Goal: Check status: Check status

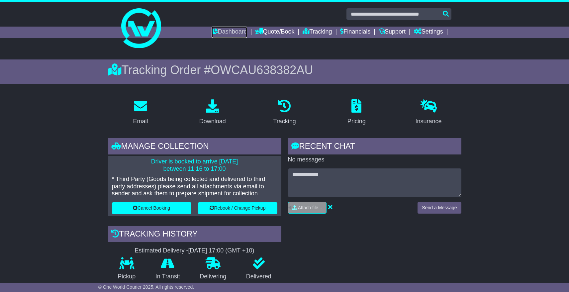
click at [232, 34] on link "Dashboard" at bounding box center [229, 32] width 36 height 11
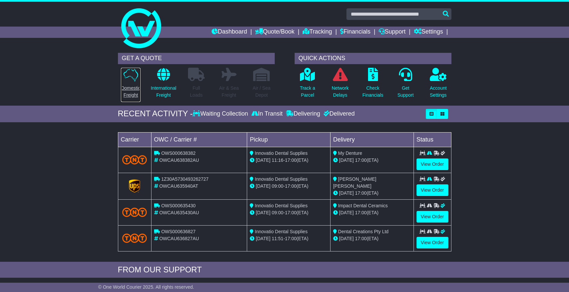
click at [126, 85] on p "Domestic Freight" at bounding box center [130, 92] width 19 height 14
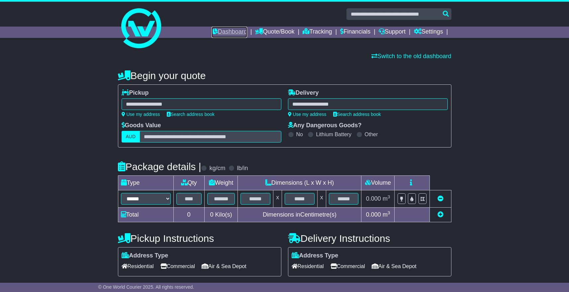
click at [218, 34] on link "Dashboard" at bounding box center [229, 32] width 36 height 11
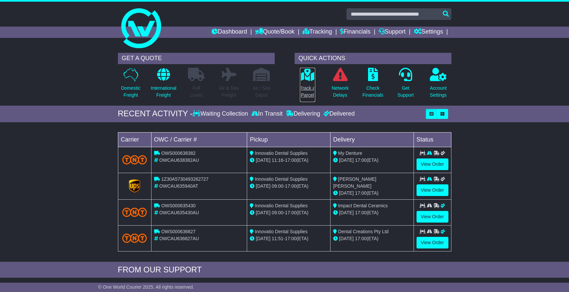
click at [309, 82] on link "Track a Parcel" at bounding box center [307, 84] width 16 height 35
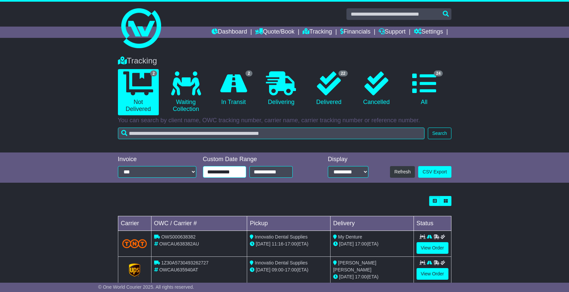
click at [234, 174] on input "**********" at bounding box center [224, 172] width 43 height 12
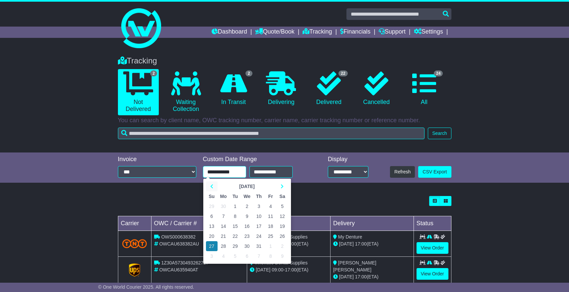
click at [212, 186] on icon at bounding box center [211, 186] width 3 height 5
click at [212, 185] on icon at bounding box center [211, 186] width 3 height 5
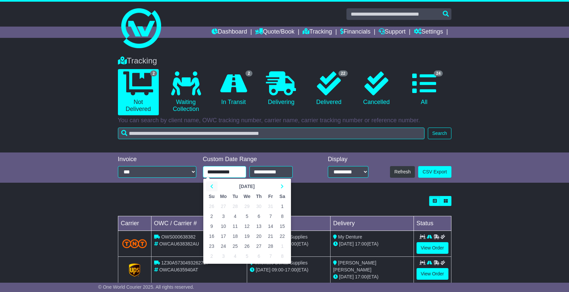
click at [212, 185] on icon at bounding box center [211, 186] width 3 height 5
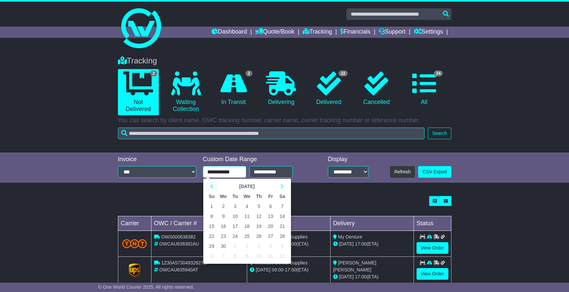
click at [212, 185] on icon at bounding box center [211, 186] width 3 height 5
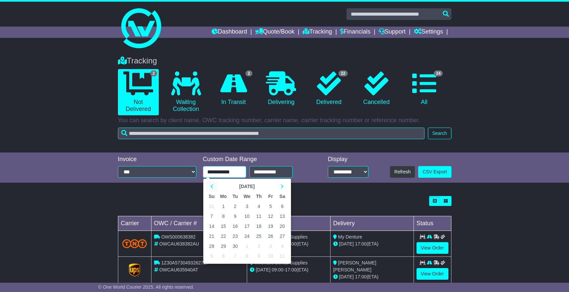
click at [212, 185] on icon at bounding box center [211, 186] width 3 height 5
click at [224, 208] on td "1" at bounding box center [223, 206] width 12 height 10
type input "**********"
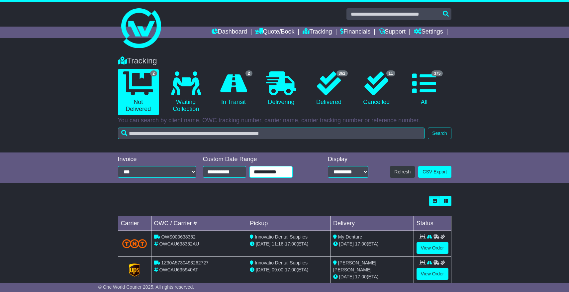
click at [275, 173] on input "**********" at bounding box center [270, 172] width 43 height 12
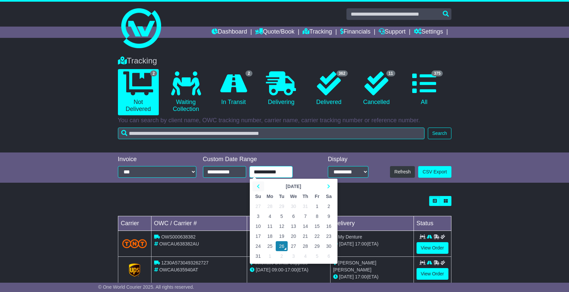
click at [257, 186] on icon at bounding box center [258, 186] width 3 height 5
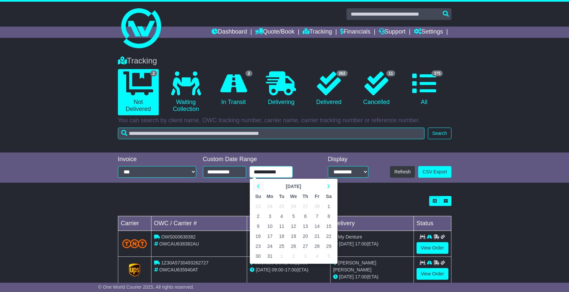
click at [257, 186] on icon at bounding box center [258, 186] width 3 height 5
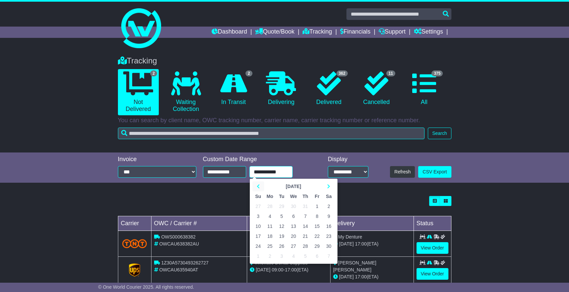
click at [257, 186] on icon at bounding box center [258, 186] width 3 height 5
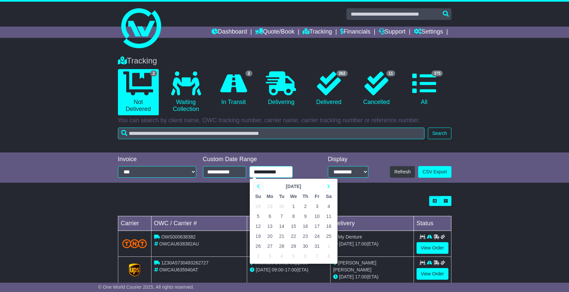
click at [257, 186] on icon at bounding box center [258, 186] width 3 height 5
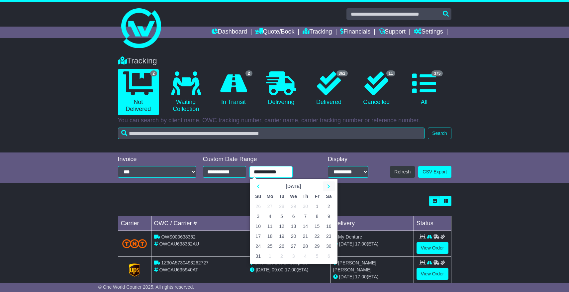
click at [330, 187] on th at bounding box center [329, 186] width 12 height 10
click at [293, 247] on td "31" at bounding box center [293, 246] width 12 height 10
type input "**********"
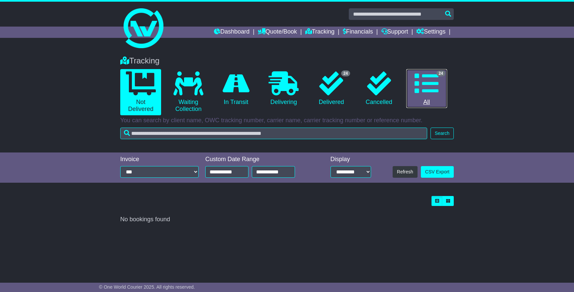
click at [428, 97] on link "24 All" at bounding box center [426, 88] width 41 height 39
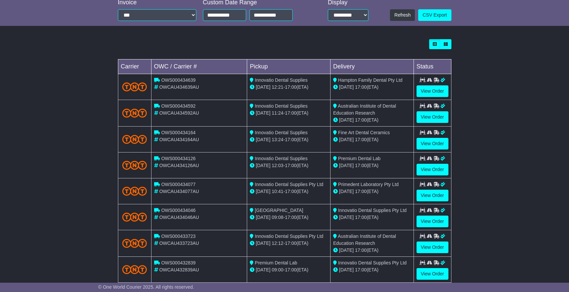
scroll to position [200, 0]
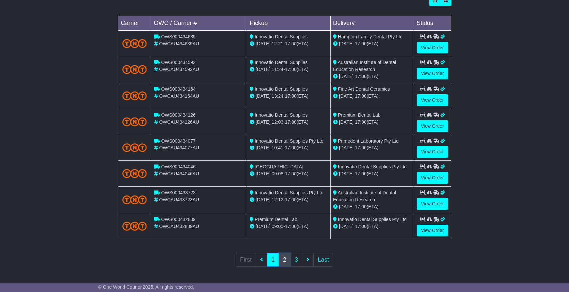
click at [285, 261] on link "2" at bounding box center [285, 260] width 12 height 14
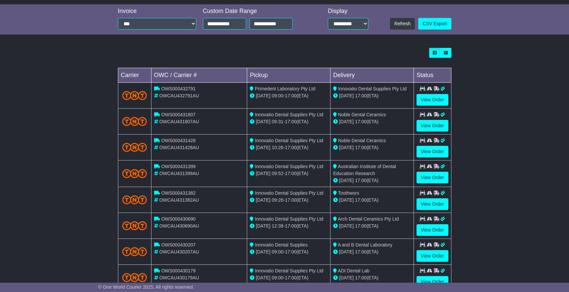
scroll to position [200, 0]
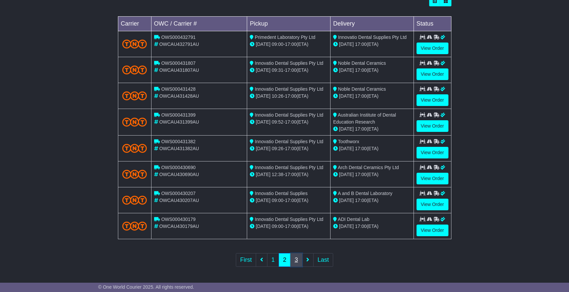
click at [297, 261] on link "3" at bounding box center [296, 260] width 12 height 14
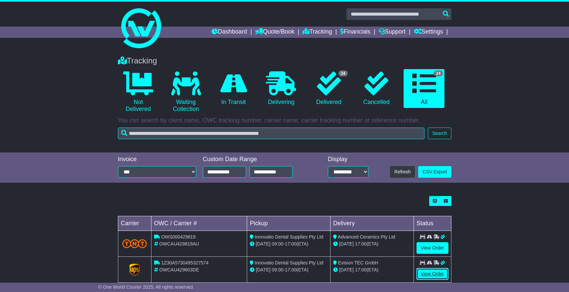
click at [432, 274] on link "View Order" at bounding box center [432, 274] width 32 height 12
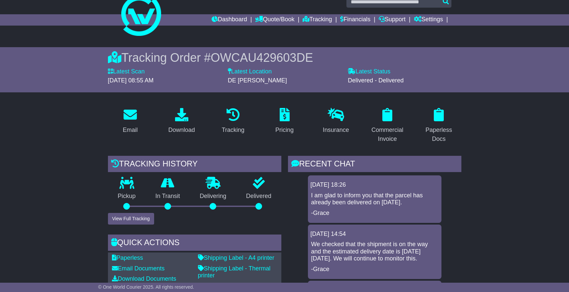
scroll to position [19, 0]
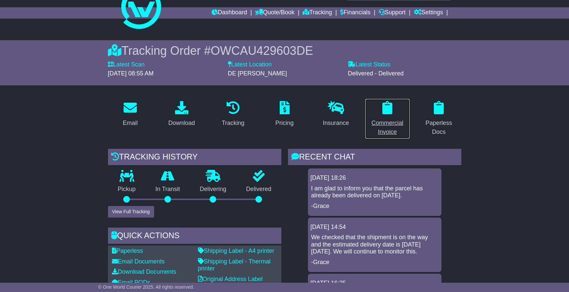
click at [389, 114] on icon at bounding box center [387, 107] width 10 height 13
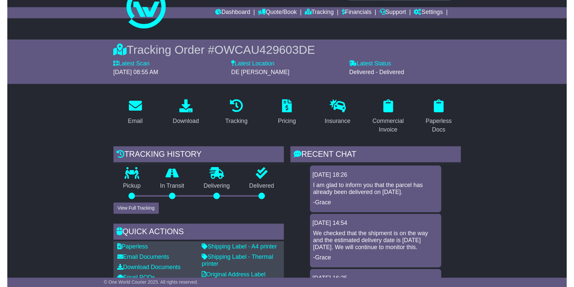
scroll to position [0, 0]
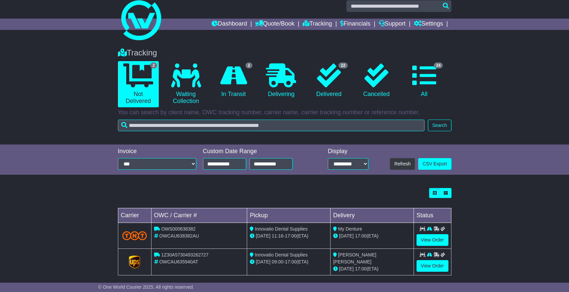
scroll to position [14, 0]
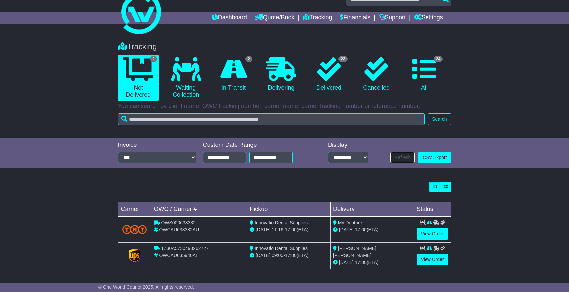
click at [401, 158] on button "Refresh" at bounding box center [402, 158] width 25 height 12
click at [417, 71] on icon at bounding box center [424, 69] width 24 height 24
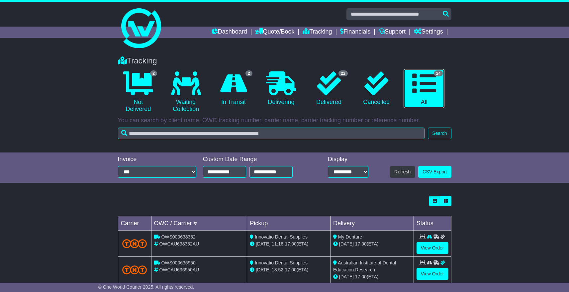
scroll to position [200, 0]
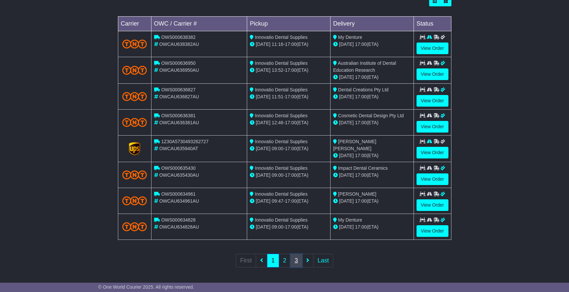
click at [298, 261] on link "3" at bounding box center [296, 261] width 12 height 14
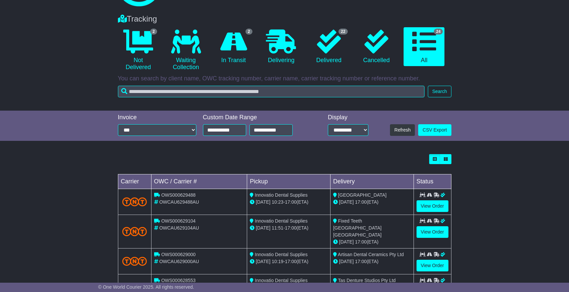
scroll to position [0, 0]
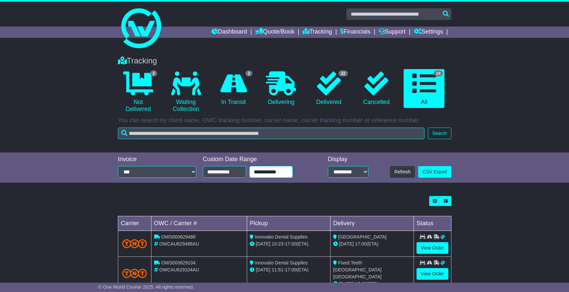
click at [265, 171] on input "**********" at bounding box center [270, 172] width 43 height 12
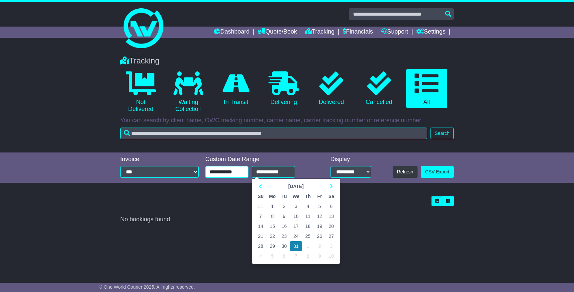
click at [231, 173] on input "**********" at bounding box center [226, 172] width 43 height 12
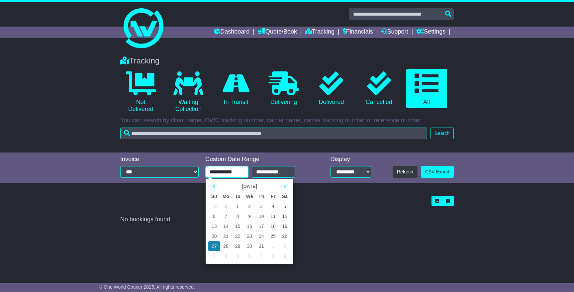
drag, startPoint x: 239, startPoint y: 170, endPoint x: 186, endPoint y: 164, distance: 53.8
click at [186, 164] on div "**********" at bounding box center [287, 168] width 340 height 24
type input "*"
click at [212, 186] on icon at bounding box center [213, 186] width 3 height 5
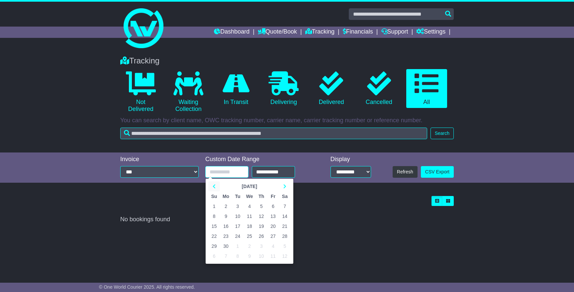
click at [212, 186] on icon at bounding box center [213, 186] width 3 height 5
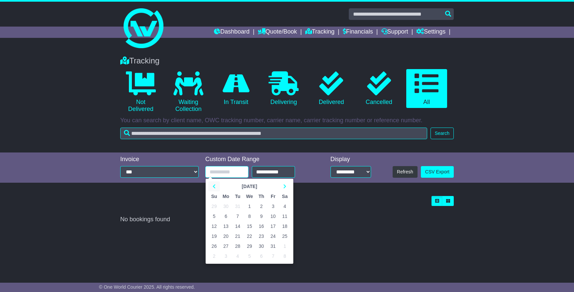
click at [212, 186] on icon at bounding box center [213, 186] width 3 height 5
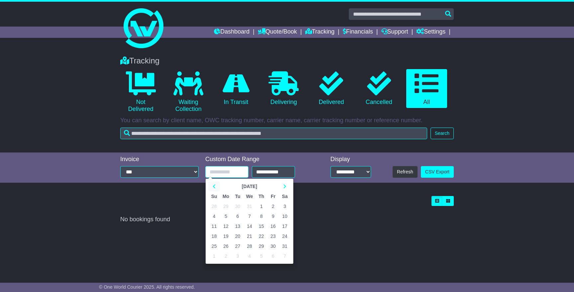
click at [212, 186] on icon at bounding box center [213, 186] width 3 height 5
click at [213, 185] on icon at bounding box center [213, 186] width 3 height 5
click at [214, 184] on icon at bounding box center [213, 186] width 3 height 5
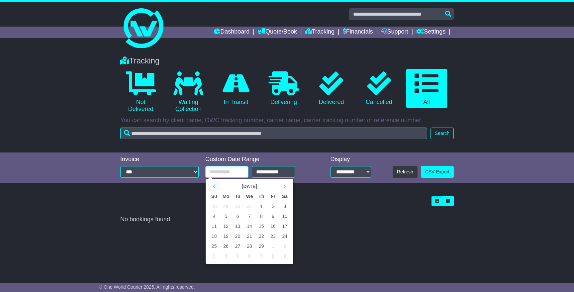
click at [214, 184] on icon at bounding box center [213, 186] width 3 height 5
click at [226, 205] on td "1" at bounding box center [226, 206] width 12 height 10
type input "**********"
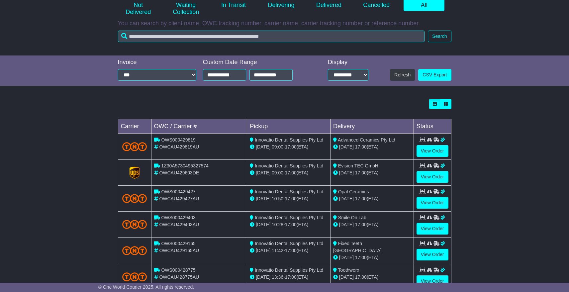
scroll to position [199, 0]
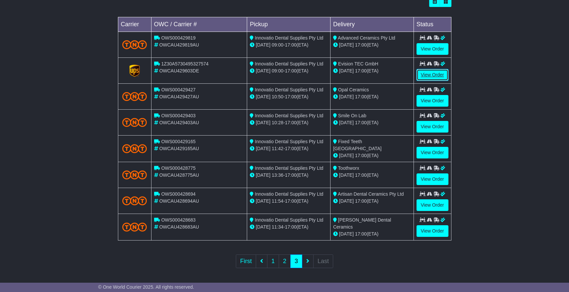
click at [431, 75] on link "View Order" at bounding box center [432, 75] width 32 height 12
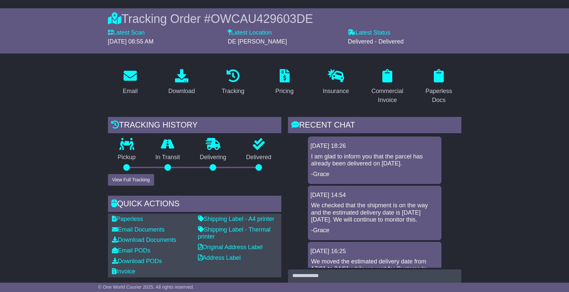
scroll to position [53, 0]
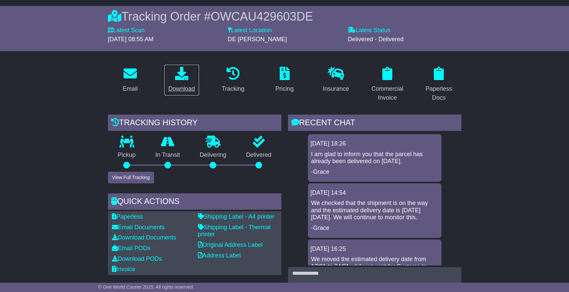
click at [182, 77] on icon at bounding box center [181, 73] width 13 height 13
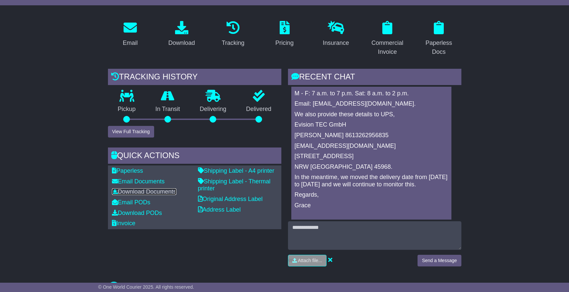
scroll to position [0, 0]
